Goal: Transaction & Acquisition: Download file/media

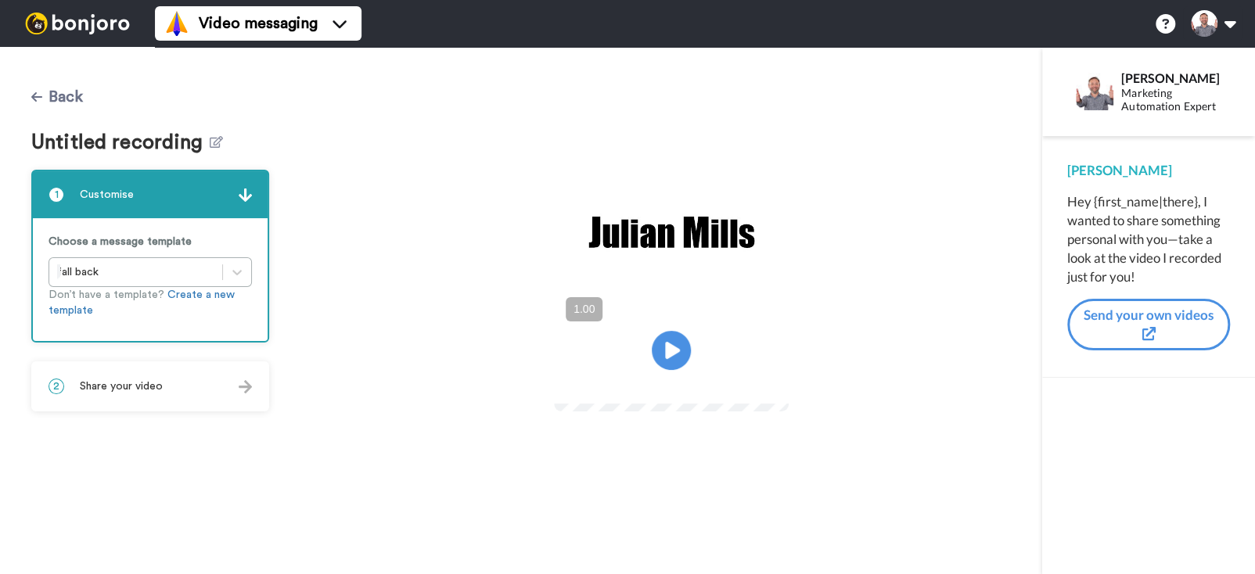
click at [47, 98] on button "Back" at bounding box center [57, 97] width 52 height 38
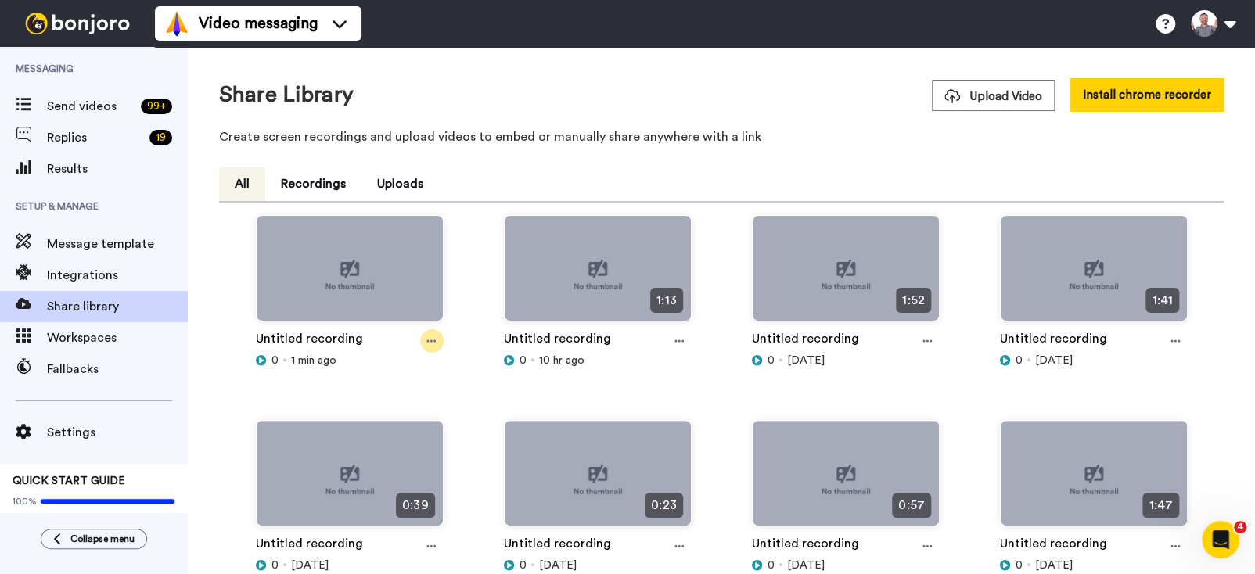
click at [426, 342] on icon at bounding box center [430, 341] width 9 height 11
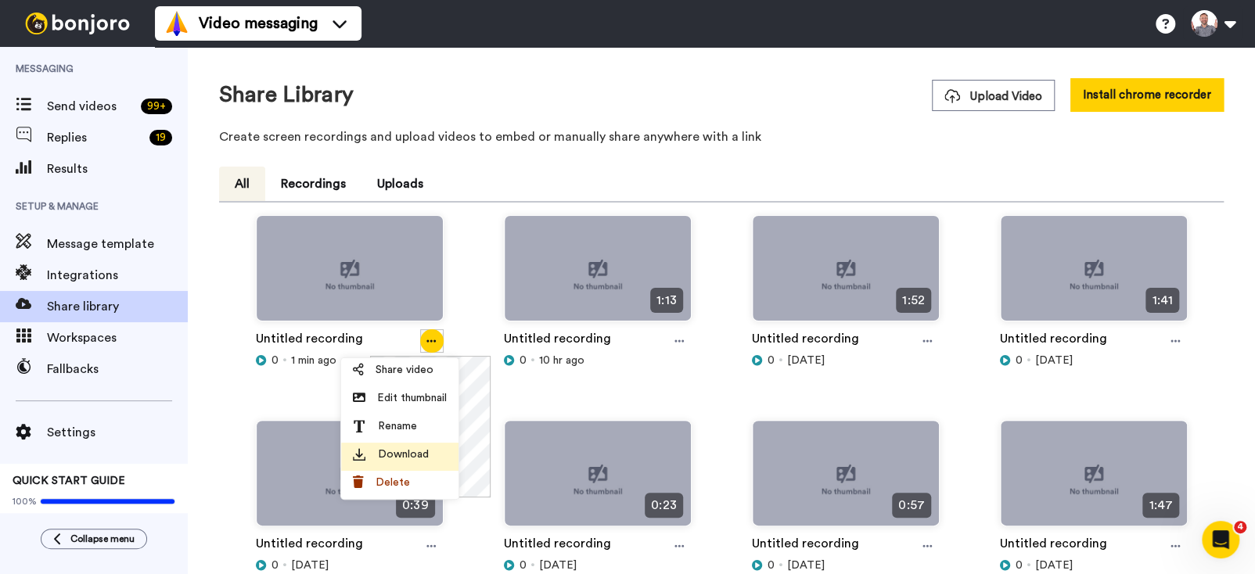
click at [413, 451] on span "Download" at bounding box center [403, 455] width 51 height 16
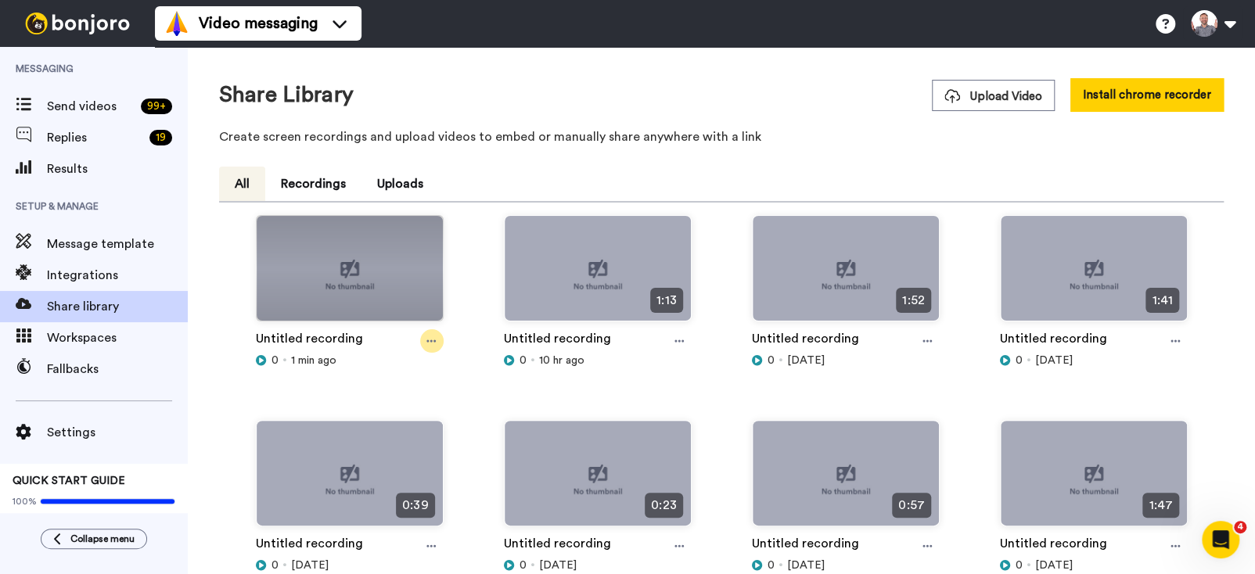
click at [426, 344] on icon at bounding box center [430, 341] width 9 height 11
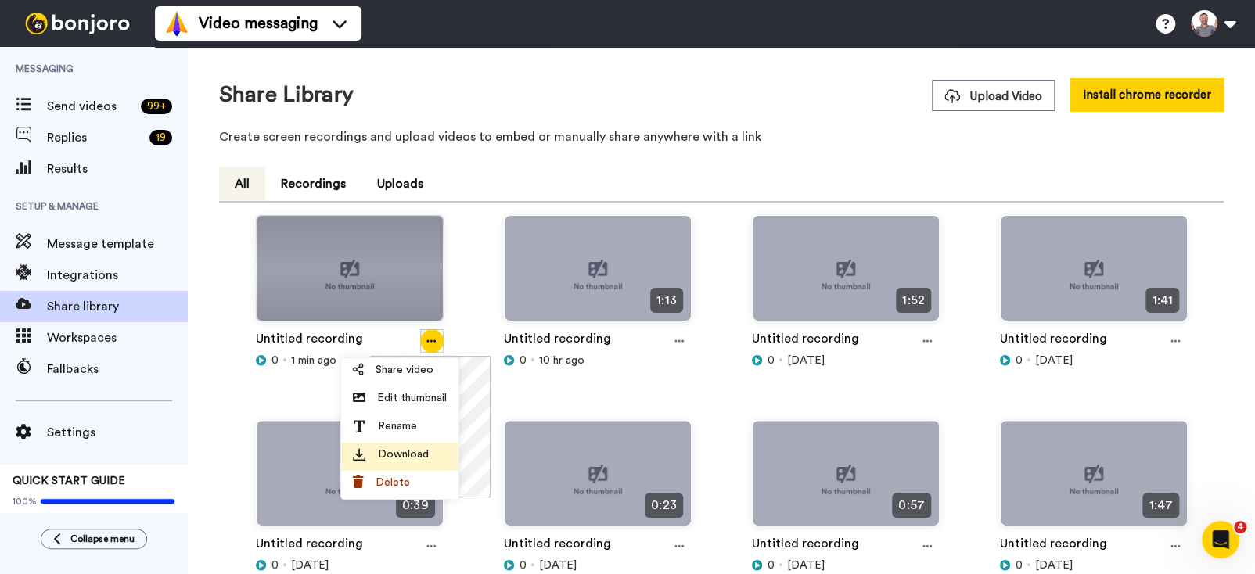
click at [407, 456] on span "Download" at bounding box center [403, 455] width 51 height 16
